Goal: Task Accomplishment & Management: Use online tool/utility

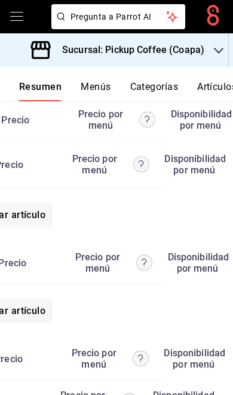
scroll to position [0, 128]
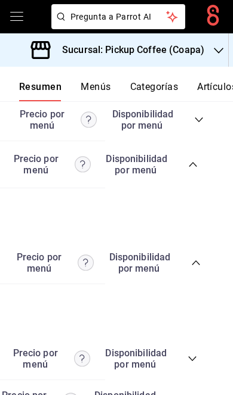
click at [195, 160] on icon "collapse-category-row" at bounding box center [193, 165] width 10 height 10
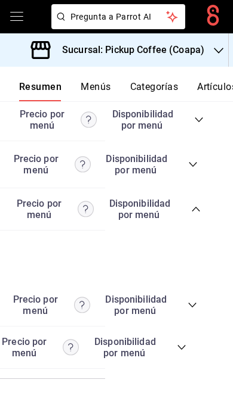
scroll to position [3307, 0]
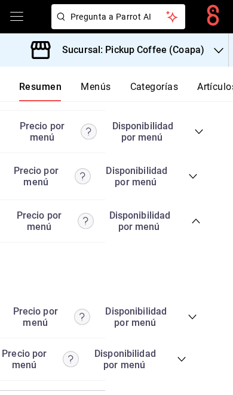
click at [193, 174] on icon "collapse-category-row" at bounding box center [192, 176] width 8 height 5
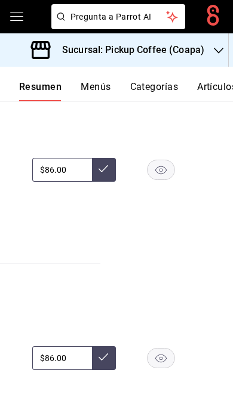
scroll to position [0, 132]
click at [155, 180] on rect "button" at bounding box center [160, 170] width 27 height 20
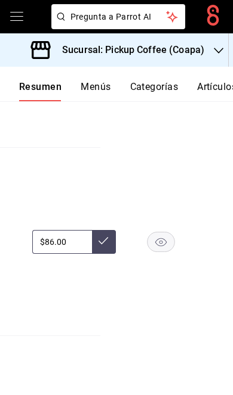
scroll to position [4151, 0]
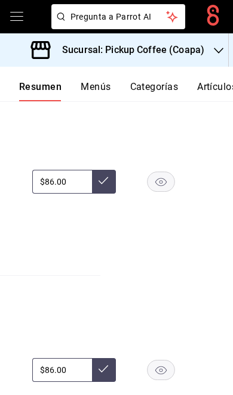
click at [162, 191] on rect "button" at bounding box center [160, 182] width 27 height 20
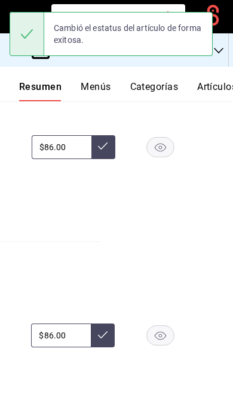
scroll to position [0, 132]
click at [160, 157] on rect "button" at bounding box center [160, 147] width 27 height 20
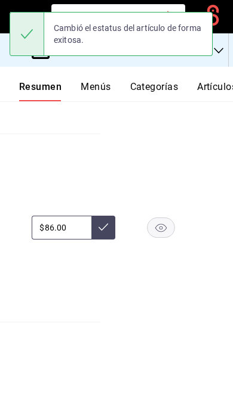
scroll to position [4524, 0]
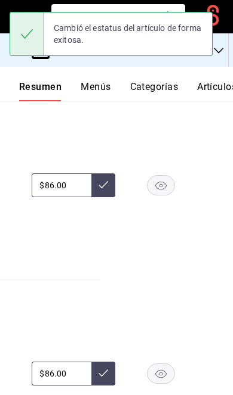
click at [163, 196] on rect "button" at bounding box center [160, 186] width 27 height 20
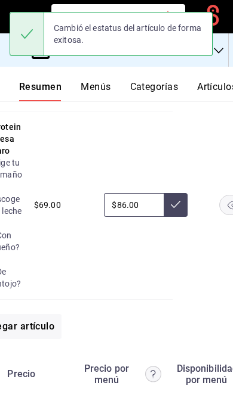
scroll to position [0, 117]
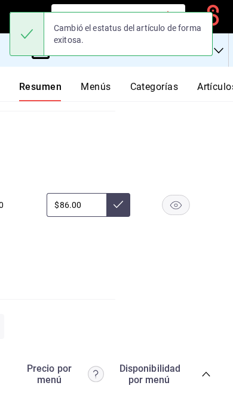
click at [175, 215] on rect "button" at bounding box center [175, 206] width 27 height 20
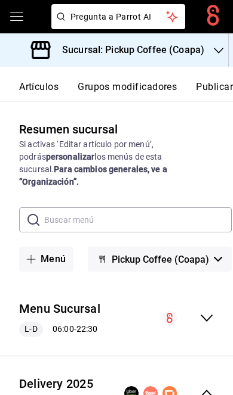
scroll to position [0, 180]
click at [214, 87] on button "Publicar" at bounding box center [214, 91] width 37 height 20
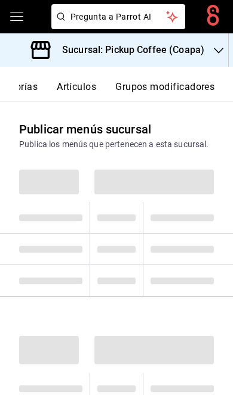
scroll to position [0, 180]
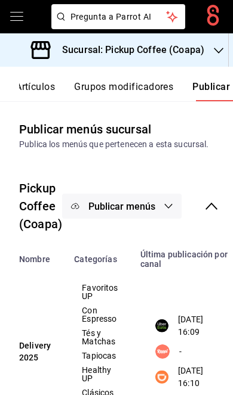
click at [160, 203] on button "Publicar menús" at bounding box center [121, 206] width 119 height 25
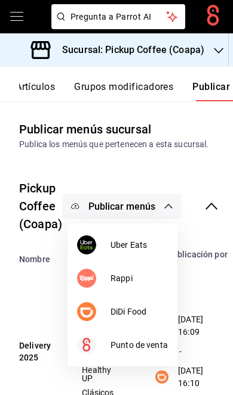
click at [146, 314] on span "DiDi Food" at bounding box center [138, 312] width 57 height 13
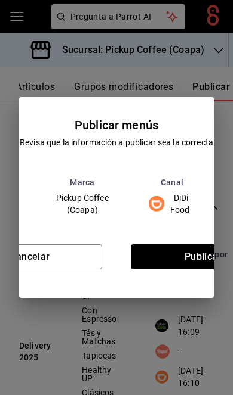
click at [181, 267] on button "Publicar" at bounding box center [203, 257] width 144 height 25
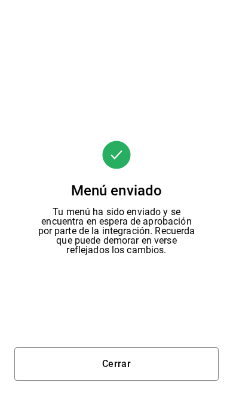
click at [150, 370] on button "Cerrar" at bounding box center [116, 364] width 204 height 33
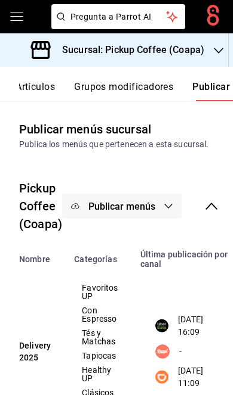
click at [171, 207] on icon "button" at bounding box center [168, 207] width 10 height 10
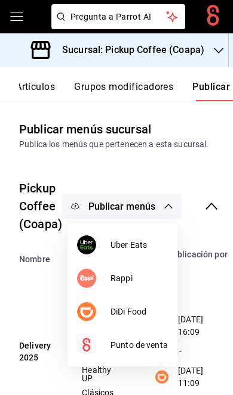
click at [153, 248] on span "Uber Eats" at bounding box center [138, 245] width 57 height 13
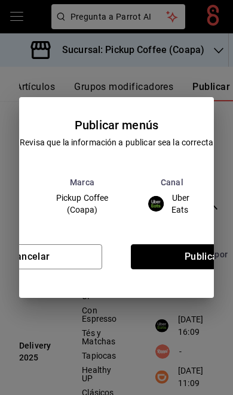
click at [188, 264] on button "Publicar" at bounding box center [203, 257] width 144 height 25
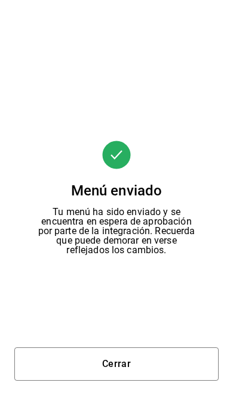
click at [141, 352] on button "Cerrar" at bounding box center [116, 364] width 204 height 33
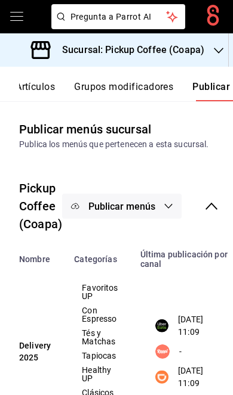
click at [202, 58] on div "Sucursal: Pickup Coffee (Coapa)" at bounding box center [119, 49] width 218 height 33
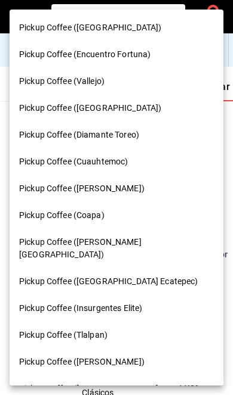
scroll to position [0, 0]
click at [112, 244] on span "Pickup Coffee ([PERSON_NAME][GEOGRAPHIC_DATA])" at bounding box center [114, 248] width 190 height 25
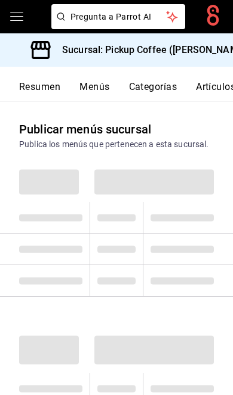
click at [51, 87] on button "Resumen" at bounding box center [39, 91] width 41 height 20
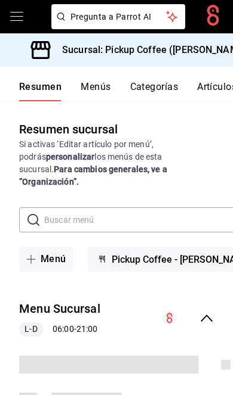
click at [208, 311] on icon "collapse-menu-row" at bounding box center [206, 318] width 14 height 14
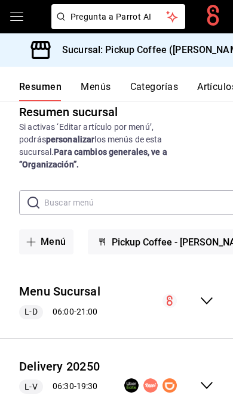
scroll to position [17, 0]
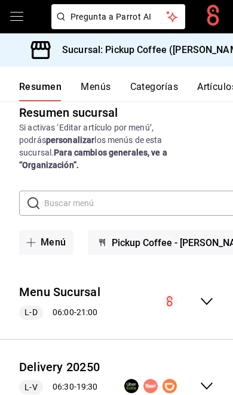
click at [197, 379] on div "collapse-menu-row" at bounding box center [168, 386] width 89 height 14
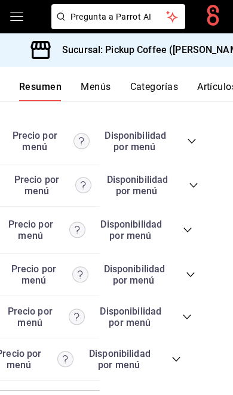
scroll to position [0, 132]
click at [177, 371] on div "Precio Precio por menú Disponibilidad por menú" at bounding box center [45, 359] width 273 height 23
click at [176, 364] on icon "collapse-category-row" at bounding box center [177, 360] width 10 height 10
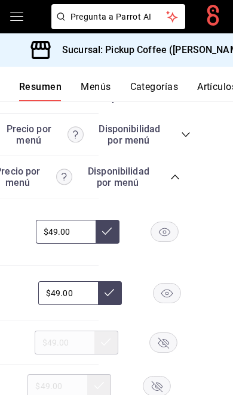
scroll to position [0, 134]
click at [162, 304] on rect "button" at bounding box center [167, 294] width 27 height 20
click at [162, 301] on div at bounding box center [168, 293] width 60 height 14
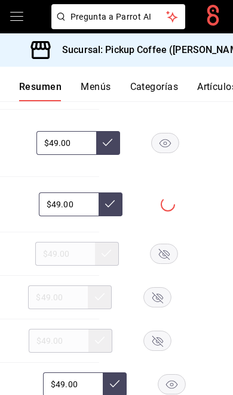
scroll to position [3590, 0]
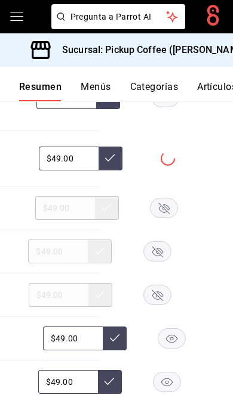
click at [167, 218] on rect "button" at bounding box center [163, 209] width 27 height 20
click at [163, 262] on rect "button" at bounding box center [156, 252] width 27 height 20
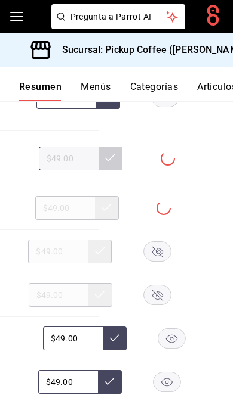
click at [157, 301] on icon "button" at bounding box center [156, 295] width 11 height 11
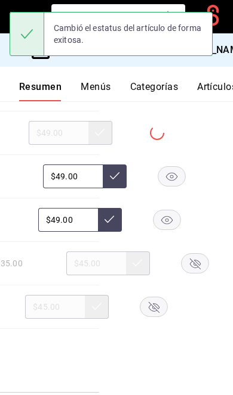
scroll to position [3752, 0]
click at [181, 273] on rect "button" at bounding box center [194, 263] width 27 height 20
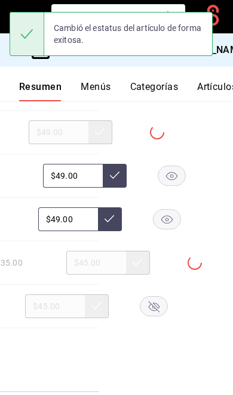
click at [156, 317] on rect "button" at bounding box center [153, 307] width 27 height 20
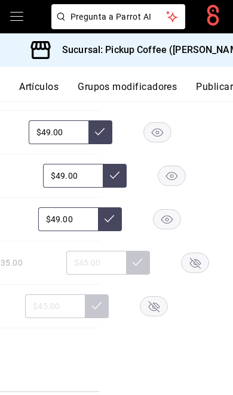
scroll to position [0, 180]
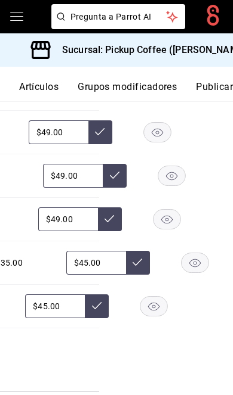
click at [219, 89] on button "Publicar" at bounding box center [214, 91] width 37 height 20
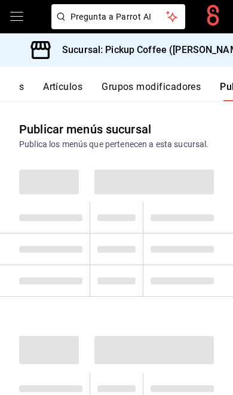
scroll to position [0, 180]
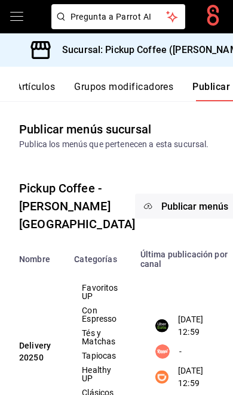
click at [161, 212] on span "Publicar menús" at bounding box center [194, 206] width 67 height 11
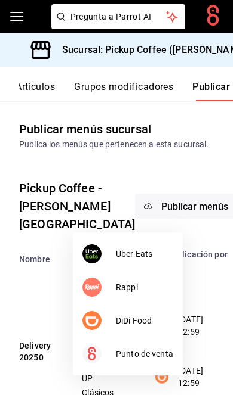
click at [136, 316] on span "DiDi Food" at bounding box center [144, 321] width 57 height 13
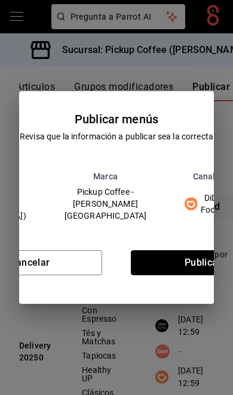
click at [172, 264] on button "Publicar" at bounding box center [203, 262] width 144 height 25
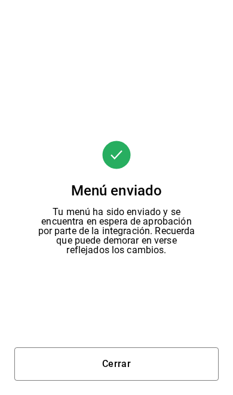
click at [125, 351] on button "Cerrar" at bounding box center [116, 364] width 204 height 33
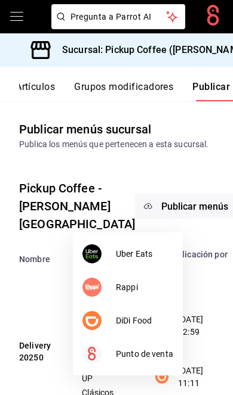
click at [149, 249] on span "Uber Eats" at bounding box center [144, 254] width 57 height 13
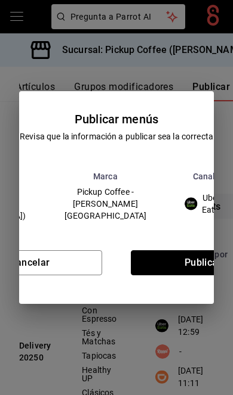
click at [166, 257] on button "Publicar" at bounding box center [203, 262] width 144 height 25
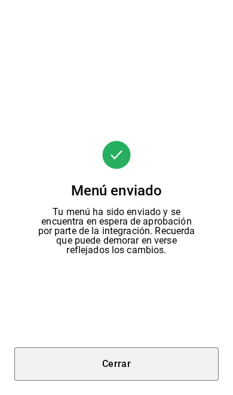
click at [146, 379] on button "Cerrar" at bounding box center [116, 364] width 204 height 33
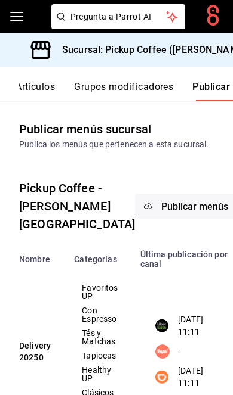
click at [210, 56] on h3 "Sucursal: Pickup Coffee ([PERSON_NAME][GEOGRAPHIC_DATA])" at bounding box center [197, 50] width 290 height 14
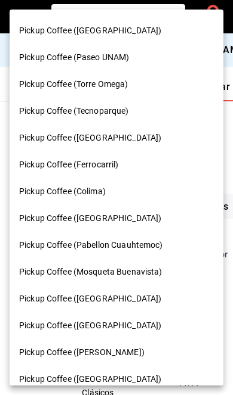
scroll to position [465, 0]
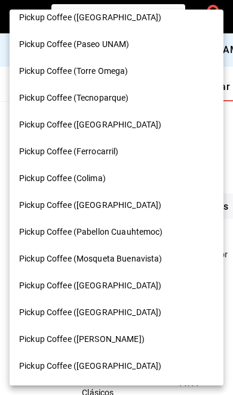
click at [128, 199] on span "Pickup Coffee ([GEOGRAPHIC_DATA])" at bounding box center [90, 205] width 142 height 13
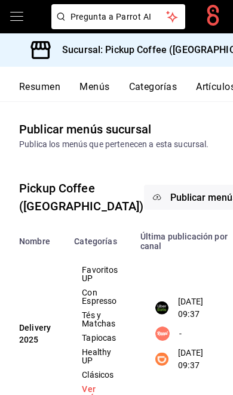
scroll to position [0, 0]
click at [46, 89] on button "Resumen" at bounding box center [39, 91] width 41 height 20
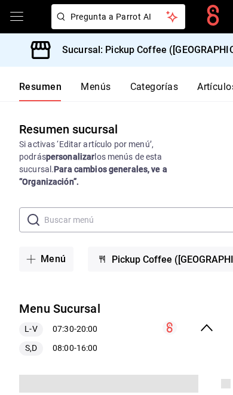
click at [211, 306] on div "Menu Sucursal L-V 07:30 - 20:00 S,D 08:00 - 16:00" at bounding box center [116, 328] width 233 height 75
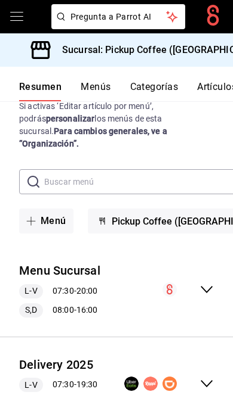
scroll to position [36, 0]
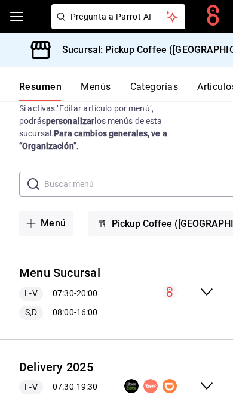
click at [205, 364] on div "Delivery 2025 L-V 07:30 - 19:30 S,D 08:00 - 15:30" at bounding box center [116, 386] width 233 height 75
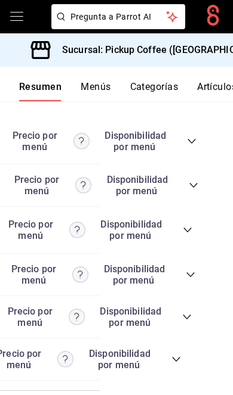
scroll to position [0, 132]
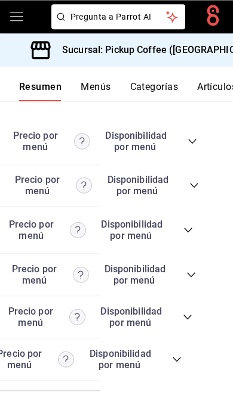
scroll to position [49, 0]
click at [180, 355] on icon "collapse-category-row" at bounding box center [177, 360] width 10 height 10
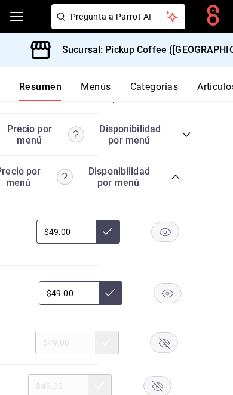
scroll to position [0, 134]
click at [163, 284] on rect "button" at bounding box center [167, 294] width 27 height 20
click at [169, 333] on rect "button" at bounding box center [163, 343] width 27 height 20
click at [163, 377] on rect "button" at bounding box center [156, 387] width 27 height 20
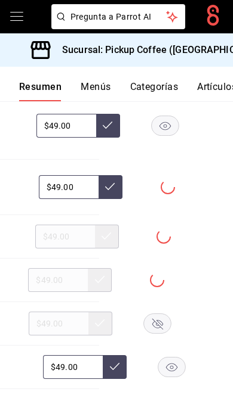
scroll to position [3716, 0]
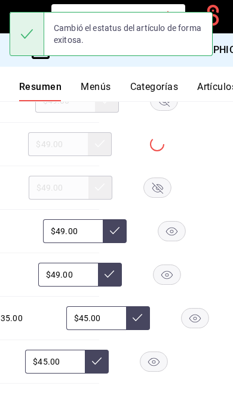
click at [154, 183] on icon "button" at bounding box center [156, 188] width 11 height 11
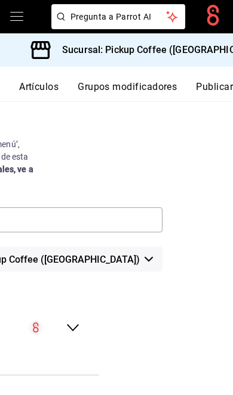
scroll to position [0, 180]
click at [208, 93] on button "Publicar" at bounding box center [214, 91] width 37 height 20
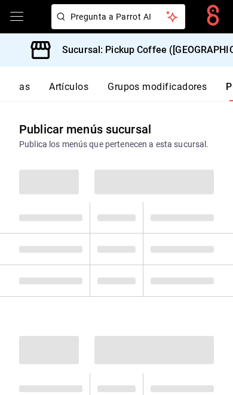
scroll to position [0, 180]
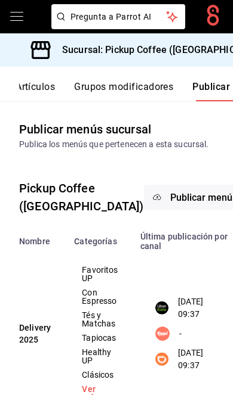
click at [170, 203] on span "Publicar menús" at bounding box center [203, 197] width 67 height 11
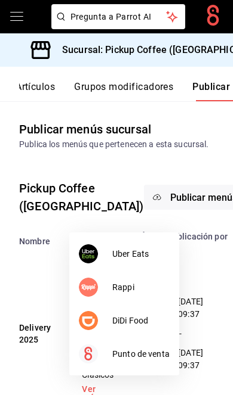
click at [159, 316] on span "DiDi Food" at bounding box center [140, 321] width 57 height 13
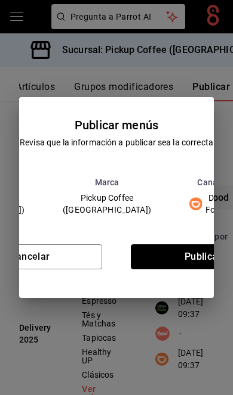
click at [183, 261] on button "Publicar" at bounding box center [203, 257] width 144 height 25
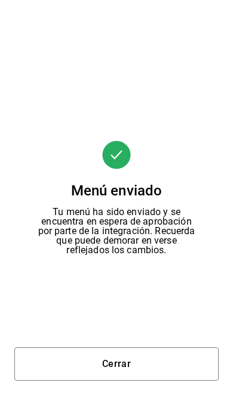
click at [117, 363] on button "Cerrar" at bounding box center [116, 364] width 204 height 33
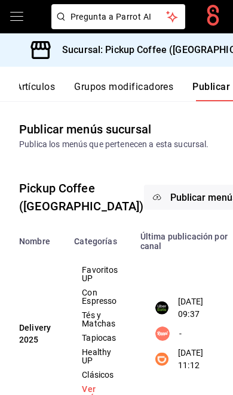
click at [162, 210] on button "Publicar menús" at bounding box center [203, 197] width 119 height 25
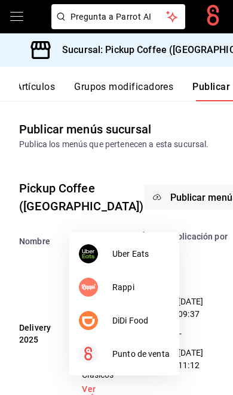
click at [147, 247] on li "Uber Eats" at bounding box center [124, 253] width 110 height 33
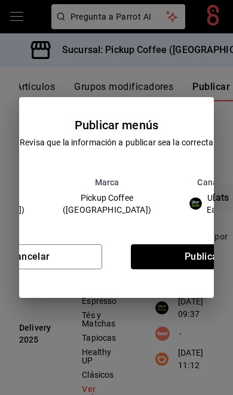
click at [170, 258] on button "Publicar" at bounding box center [203, 257] width 144 height 25
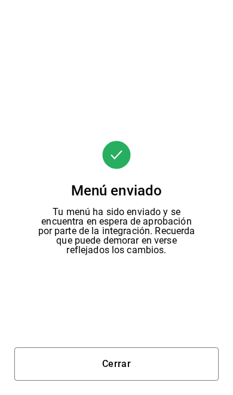
click at [146, 349] on button "Cerrar" at bounding box center [116, 364] width 204 height 33
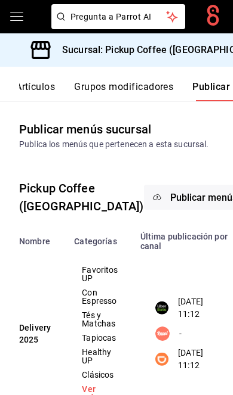
click at [200, 56] on h3 "Sucursal: Pickup Coffee ([GEOGRAPHIC_DATA])" at bounding box center [160, 50] width 217 height 14
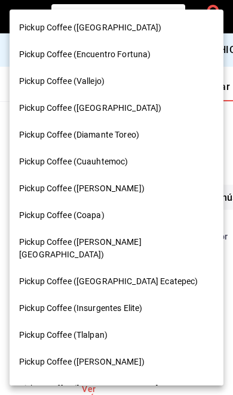
click at [141, 158] on div "Pickup Coffee (Cuauhtemoc)" at bounding box center [116, 162] width 194 height 13
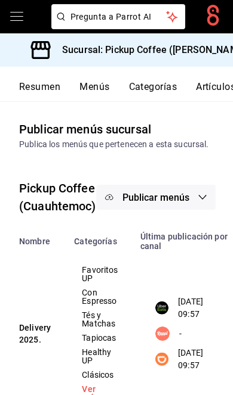
scroll to position [0, 0]
click at [55, 94] on button "Resumen" at bounding box center [39, 91] width 41 height 20
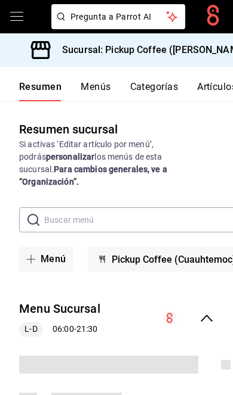
click at [208, 315] on icon "collapse-menu-row" at bounding box center [206, 318] width 12 height 7
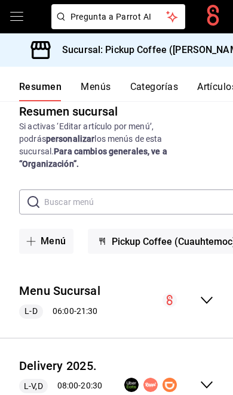
scroll to position [17, 0]
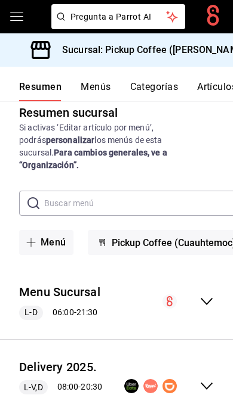
click at [204, 379] on icon "collapse-menu-row" at bounding box center [206, 386] width 14 height 14
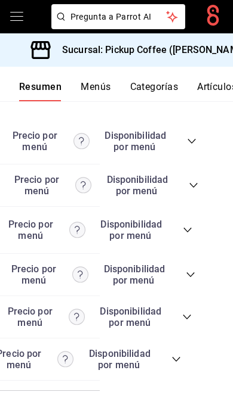
scroll to position [0, 132]
click at [177, 355] on icon "collapse-category-row" at bounding box center [177, 360] width 10 height 10
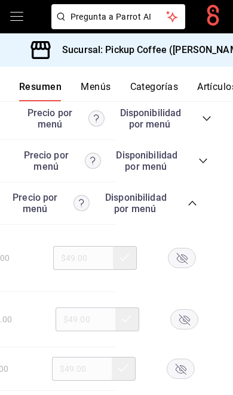
scroll to position [0, 123]
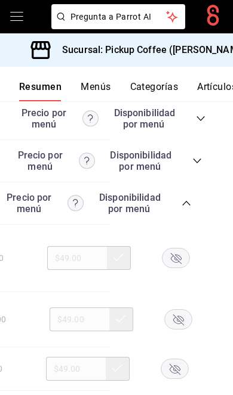
click at [178, 253] on icon "button" at bounding box center [176, 258] width 11 height 11
click at [178, 315] on icon "button" at bounding box center [178, 320] width 11 height 11
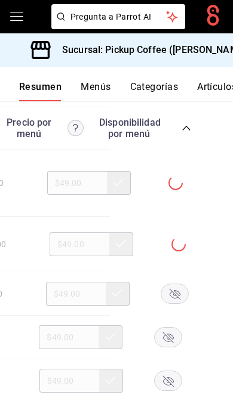
scroll to position [3603, 0]
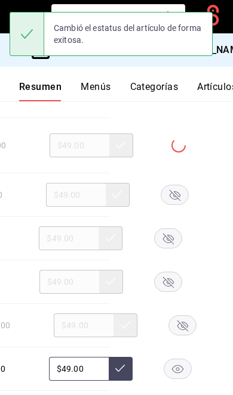
click at [178, 272] on icon "button" at bounding box center [168, 282] width 28 height 20
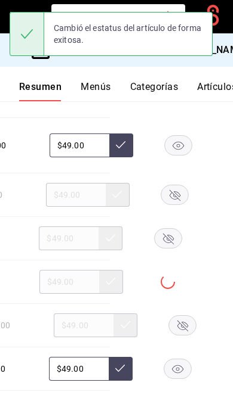
click at [181, 316] on rect "button" at bounding box center [182, 326] width 27 height 20
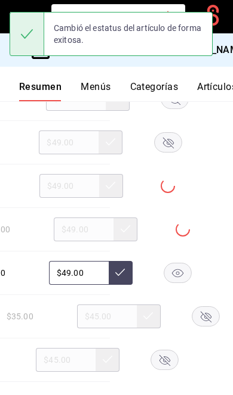
scroll to position [3736, 0]
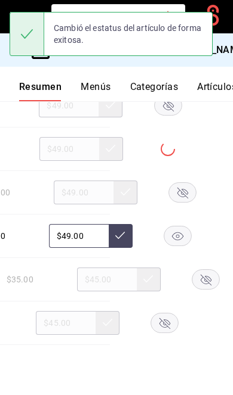
click at [191, 270] on rect "button" at bounding box center [204, 280] width 27 height 20
click at [168, 314] on rect "button" at bounding box center [164, 324] width 27 height 20
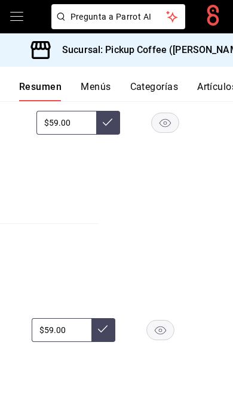
scroll to position [0, 134]
click at [166, 320] on rect "button" at bounding box center [160, 330] width 27 height 20
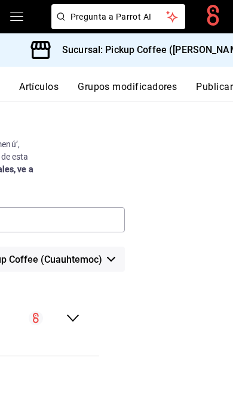
scroll to position [0, 180]
click at [211, 88] on button "Publicar" at bounding box center [214, 91] width 37 height 20
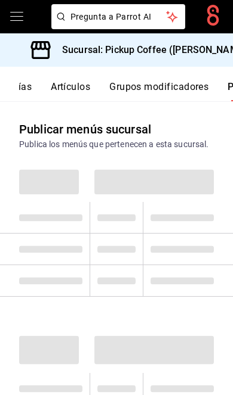
scroll to position [0, 180]
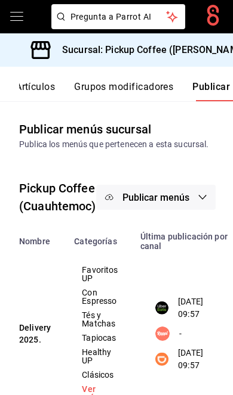
click at [166, 186] on button "Publicar menús" at bounding box center [155, 197] width 119 height 25
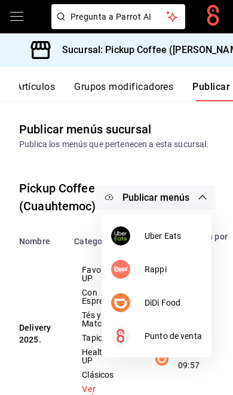
click at [161, 304] on span "DiDi Food" at bounding box center [172, 303] width 57 height 13
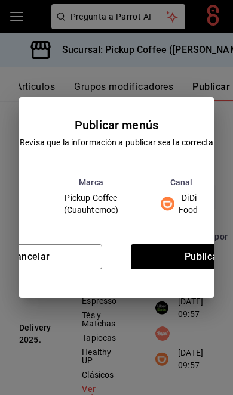
click at [178, 264] on button "Publicar" at bounding box center [203, 257] width 144 height 25
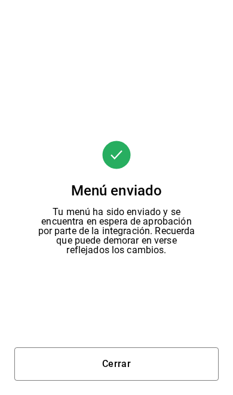
click at [144, 364] on button "Cerrar" at bounding box center [116, 364] width 204 height 33
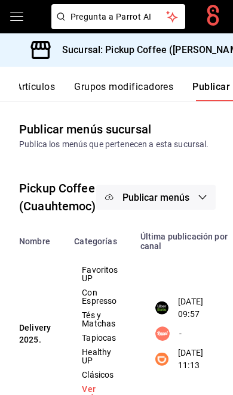
click at [179, 200] on span "Publicar menús" at bounding box center [155, 197] width 67 height 11
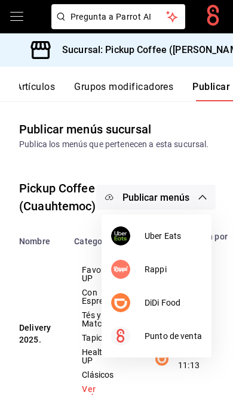
click at [178, 237] on span "Uber Eats" at bounding box center [172, 236] width 57 height 13
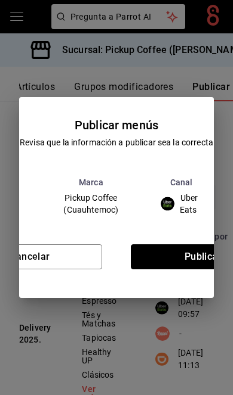
click at [185, 268] on button "Publicar" at bounding box center [203, 257] width 144 height 25
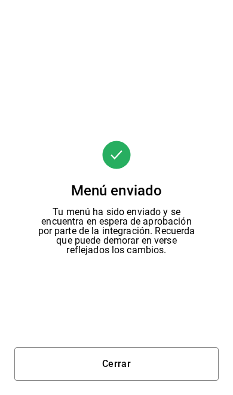
click at [138, 366] on button "Cerrar" at bounding box center [116, 364] width 204 height 33
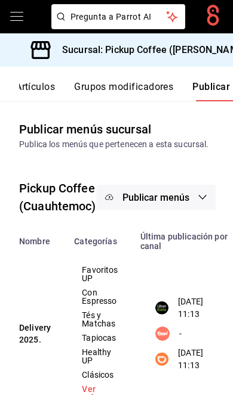
click at [212, 47] on h3 "Sucursal: Pickup Coffee ([PERSON_NAME])" at bounding box center [150, 50] width 197 height 14
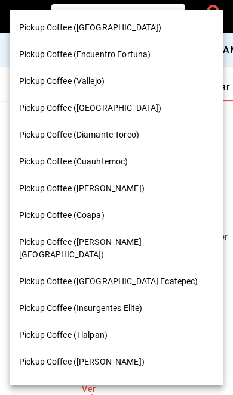
click at [165, 30] on div "Pickup Coffee ([GEOGRAPHIC_DATA])" at bounding box center [116, 27] width 194 height 13
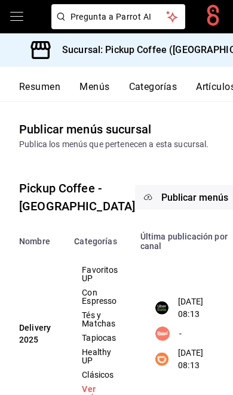
scroll to position [0, 0]
click at [53, 83] on button "Resumen" at bounding box center [39, 91] width 41 height 20
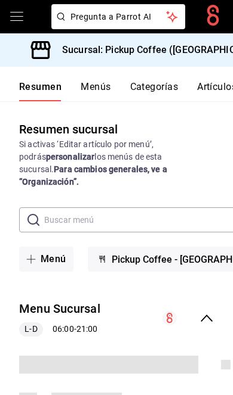
click at [210, 311] on icon "collapse-menu-row" at bounding box center [206, 318] width 14 height 14
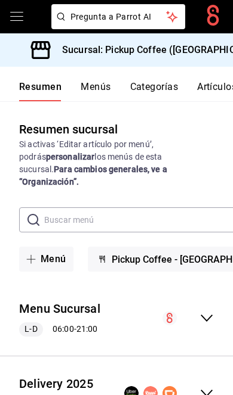
click at [209, 386] on icon "collapse-menu-row" at bounding box center [206, 393] width 14 height 14
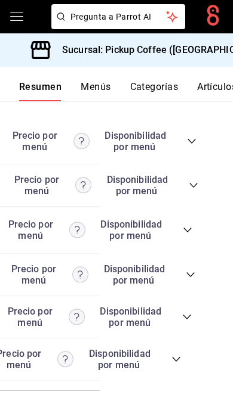
scroll to position [0, 132]
click at [174, 371] on div "Precio Precio por menú Disponibilidad por menú" at bounding box center [45, 359] width 273 height 23
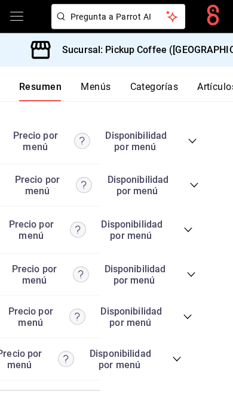
scroll to position [49, 0]
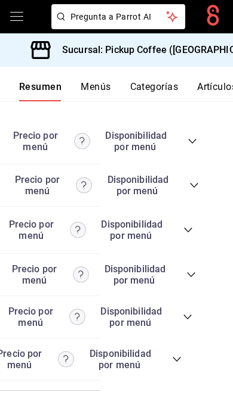
click at [176, 355] on icon "collapse-category-row" at bounding box center [177, 360] width 10 height 10
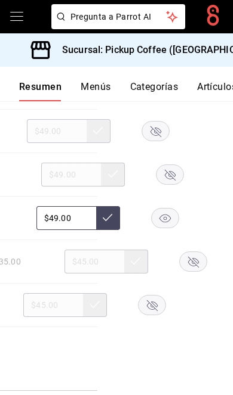
scroll to position [0, 134]
click at [160, 296] on rect "button" at bounding box center [153, 306] width 27 height 20
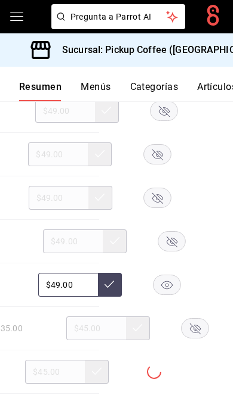
scroll to position [3659, 0]
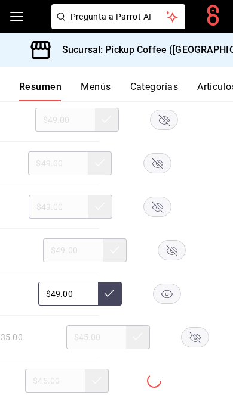
click at [147, 197] on rect "button" at bounding box center [156, 207] width 27 height 20
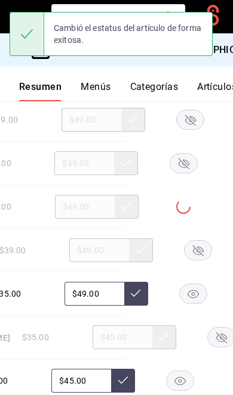
scroll to position [0, 112]
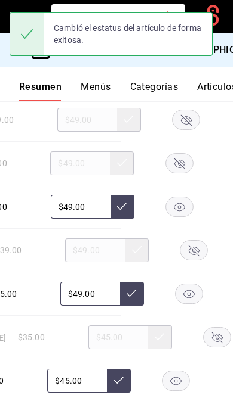
click at [200, 241] on rect "button" at bounding box center [193, 251] width 27 height 20
click at [180, 197] on rect "button" at bounding box center [178, 207] width 27 height 20
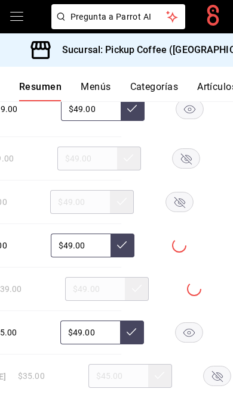
scroll to position [3612, 0]
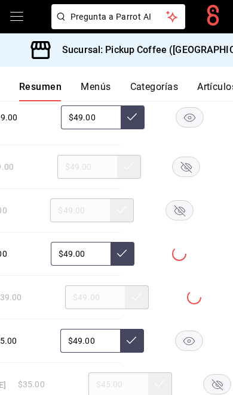
click at [187, 201] on rect "button" at bounding box center [178, 211] width 27 height 20
click at [196, 157] on icon "button" at bounding box center [186, 167] width 28 height 20
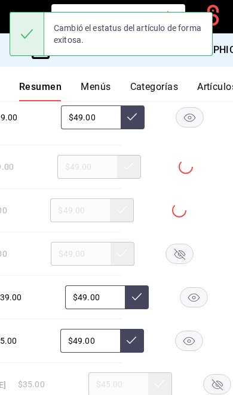
click at [188, 108] on rect "button" at bounding box center [189, 118] width 27 height 20
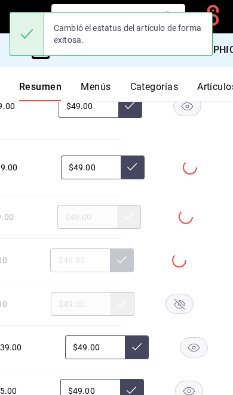
scroll to position [3533, 0]
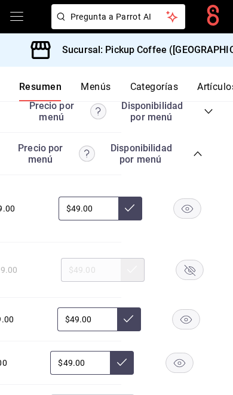
click at [190, 261] on rect "button" at bounding box center [189, 271] width 27 height 20
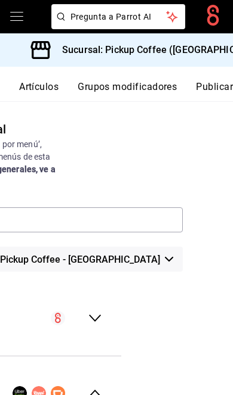
scroll to position [0, 180]
click at [213, 85] on button "Publicar" at bounding box center [214, 91] width 37 height 20
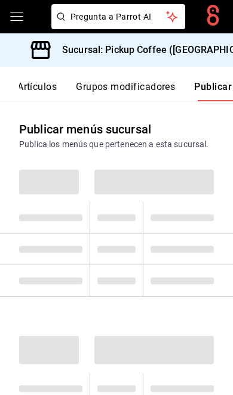
scroll to position [0, 180]
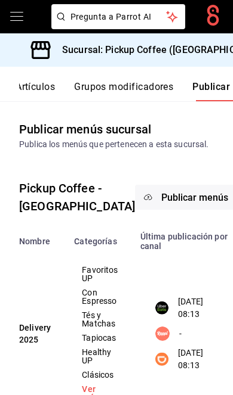
click at [161, 203] on span "Publicar menús" at bounding box center [194, 197] width 67 height 11
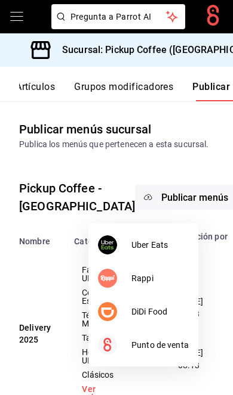
click at [150, 317] on span "DiDi Food" at bounding box center [159, 312] width 57 height 13
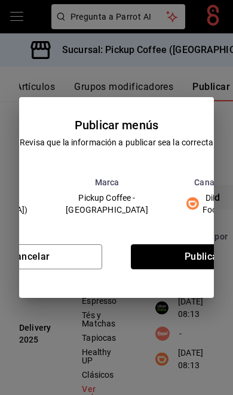
click at [177, 266] on button "Publicar" at bounding box center [203, 257] width 144 height 25
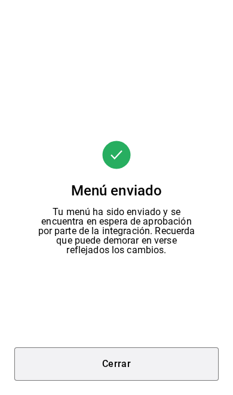
click at [141, 358] on button "Cerrar" at bounding box center [116, 364] width 204 height 33
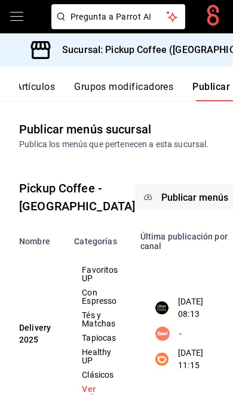
click at [177, 199] on button "Publicar menús" at bounding box center [194, 197] width 119 height 25
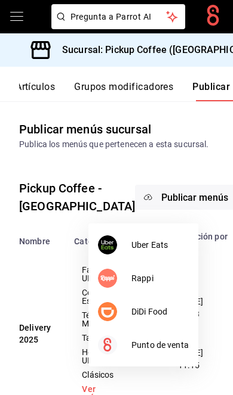
click at [166, 228] on li "Uber Eats" at bounding box center [143, 244] width 110 height 33
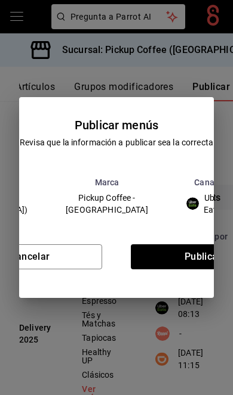
click at [166, 225] on div "Sucursal Marca Canal Menús Pickup Coffee ([GEOGRAPHIC_DATA]) Pickup Coffee - [G…" at bounding box center [116, 202] width 392 height 48
click at [166, 270] on button "Publicar" at bounding box center [203, 257] width 144 height 25
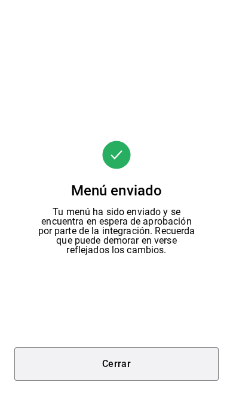
click at [161, 379] on button "Cerrar" at bounding box center [116, 364] width 204 height 33
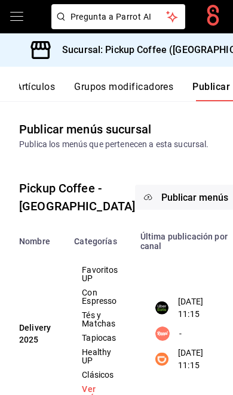
click at [208, 48] on h3 "Sucursal: Pickup Coffee ([GEOGRAPHIC_DATA])" at bounding box center [160, 50] width 217 height 14
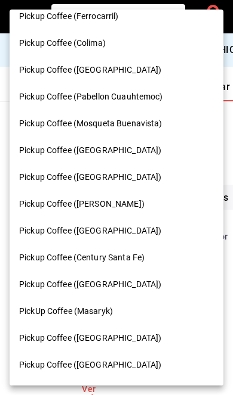
scroll to position [599, 0]
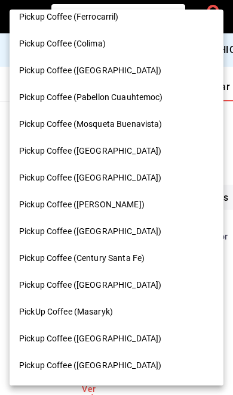
click at [125, 386] on span "Pickup Coffee ([GEOGRAPHIC_DATA])" at bounding box center [90, 392] width 142 height 13
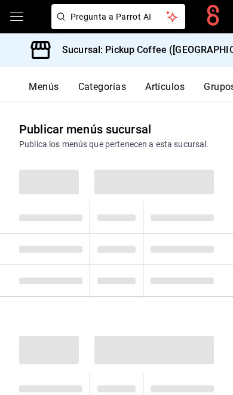
scroll to position [0, 180]
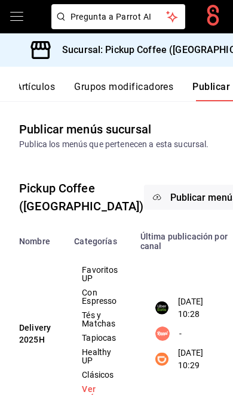
click at [170, 203] on span "Publicar menús" at bounding box center [203, 197] width 67 height 11
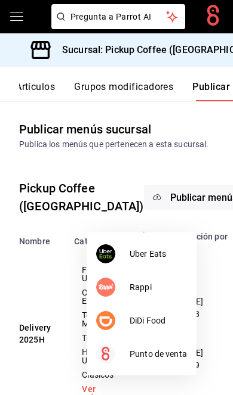
click at [68, 91] on div at bounding box center [116, 197] width 233 height 395
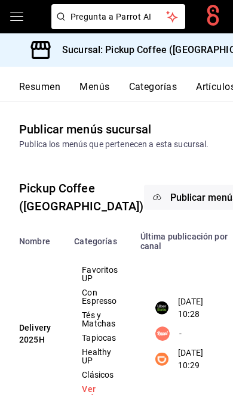
scroll to position [0, -1]
click at [38, 86] on button "Resumen" at bounding box center [39, 91] width 41 height 20
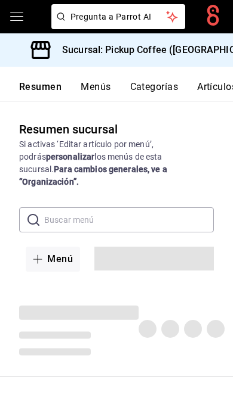
click at [197, 89] on button "Artículos" at bounding box center [216, 91] width 39 height 20
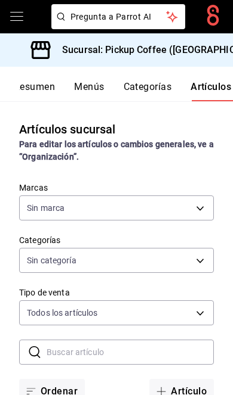
scroll to position [18, 0]
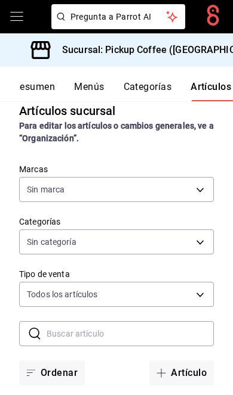
click at [26, 95] on button "Resumen" at bounding box center [34, 91] width 41 height 20
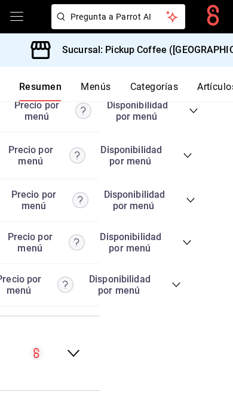
scroll to position [0, 132]
click at [178, 290] on icon "collapse-category-row" at bounding box center [177, 285] width 10 height 10
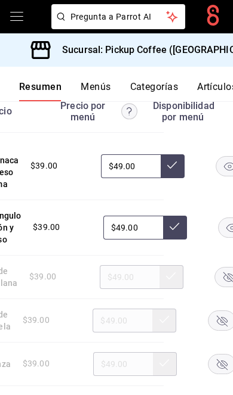
scroll to position [0, 129]
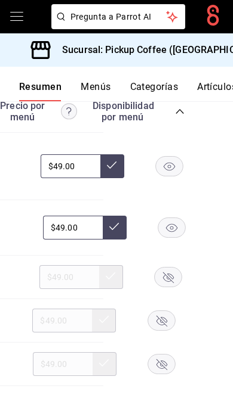
click at [175, 237] on rect "button" at bounding box center [171, 228] width 27 height 20
click at [169, 287] on rect "button" at bounding box center [167, 277] width 27 height 20
click at [166, 330] on rect "button" at bounding box center [160, 321] width 27 height 20
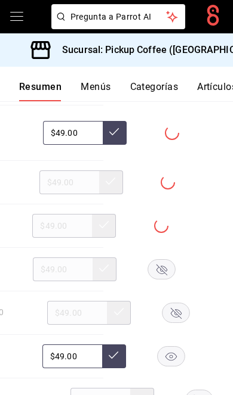
scroll to position [3603, 0]
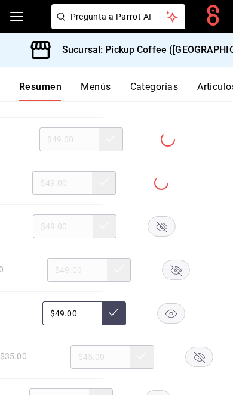
click at [166, 236] on rect "button" at bounding box center [160, 226] width 27 height 20
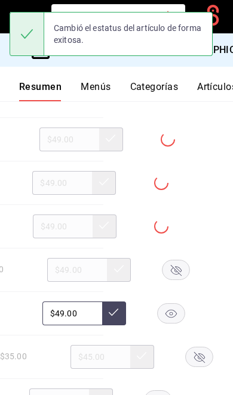
click at [182, 280] on rect "button" at bounding box center [175, 270] width 27 height 20
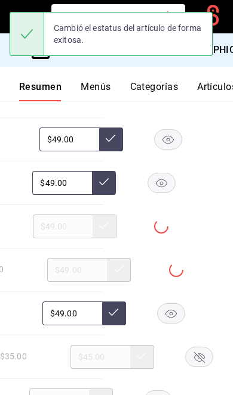
scroll to position [3729, 0]
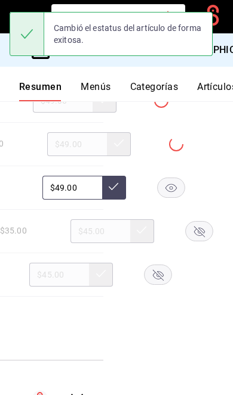
click at [185, 241] on rect "button" at bounding box center [198, 231] width 27 height 20
click at [168, 284] on rect "button" at bounding box center [157, 275] width 27 height 20
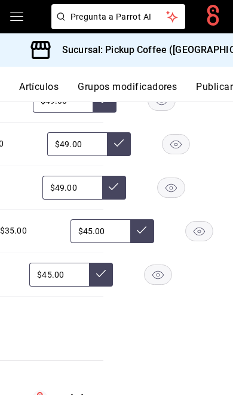
scroll to position [0, 180]
click at [216, 82] on button "Publicar" at bounding box center [214, 91] width 37 height 20
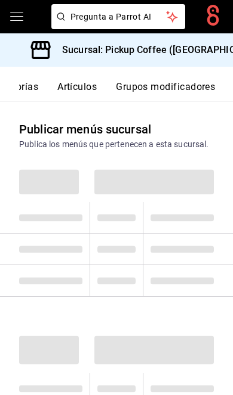
scroll to position [0, 180]
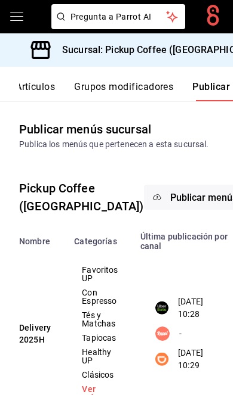
click at [154, 207] on button "Publicar menús" at bounding box center [203, 197] width 119 height 25
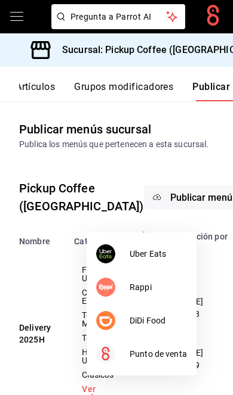
click at [157, 304] on li "Rappi" at bounding box center [141, 287] width 110 height 33
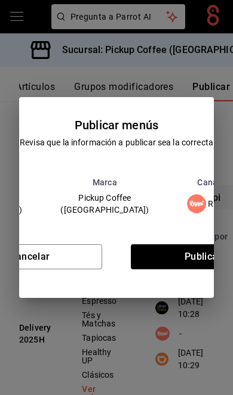
click at [92, 270] on button "Cancelar" at bounding box center [30, 257] width 144 height 25
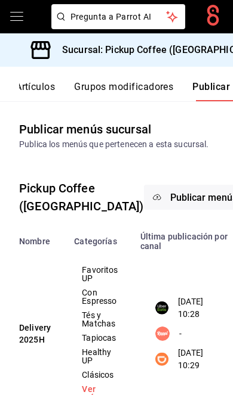
click at [170, 203] on span "Publicar menús" at bounding box center [203, 197] width 67 height 11
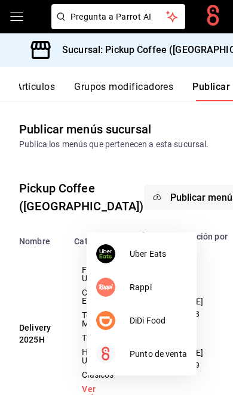
click at [153, 318] on span "DiDi Food" at bounding box center [157, 321] width 57 height 13
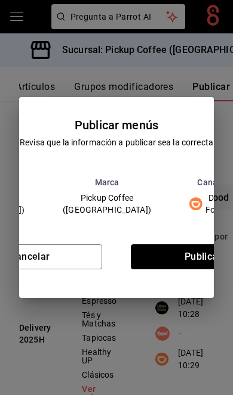
click at [188, 270] on button "Publicar" at bounding box center [203, 257] width 144 height 25
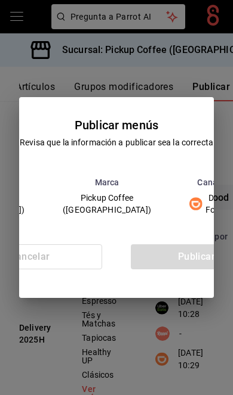
click at [187, 271] on div "Cancelar Publicar" at bounding box center [116, 261] width 194 height 73
click at [178, 271] on div "Cancelar Publicar" at bounding box center [116, 261] width 194 height 73
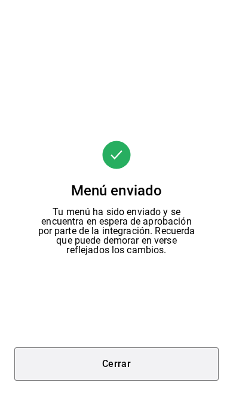
click at [137, 369] on button "Cerrar" at bounding box center [116, 364] width 204 height 33
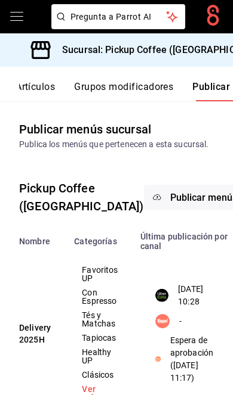
click at [166, 210] on button "Publicar menús" at bounding box center [203, 197] width 119 height 25
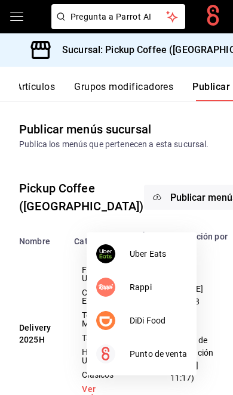
click at [154, 252] on span "Uber Eats" at bounding box center [157, 254] width 57 height 13
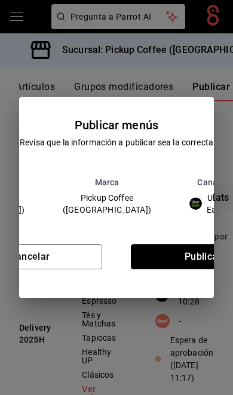
click at [176, 270] on button "Publicar" at bounding box center [203, 257] width 144 height 25
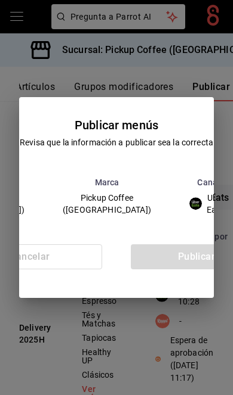
click at [184, 269] on div "Cancelar Publicar" at bounding box center [116, 261] width 194 height 73
